Goal: Find contact information: Find contact information

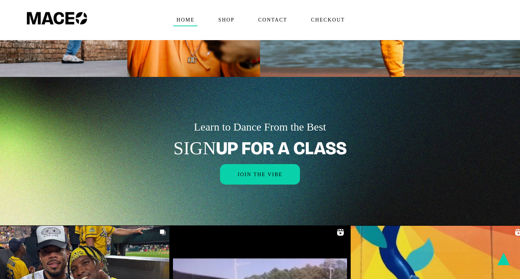
scroll to position [948, 0]
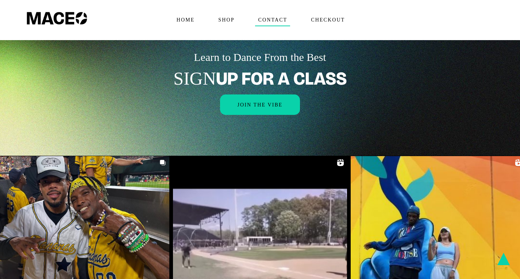
click at [273, 14] on span "Contact" at bounding box center [272, 20] width 35 height 12
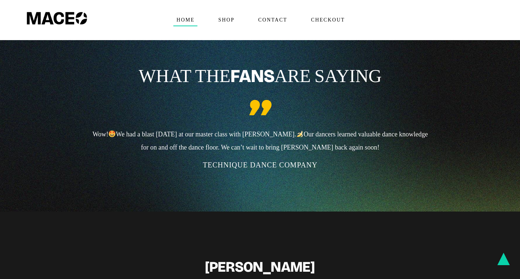
scroll to position [1747, 0]
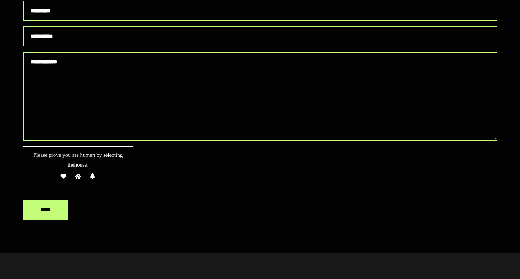
scroll to position [328, 0]
